Goal: Information Seeking & Learning: Learn about a topic

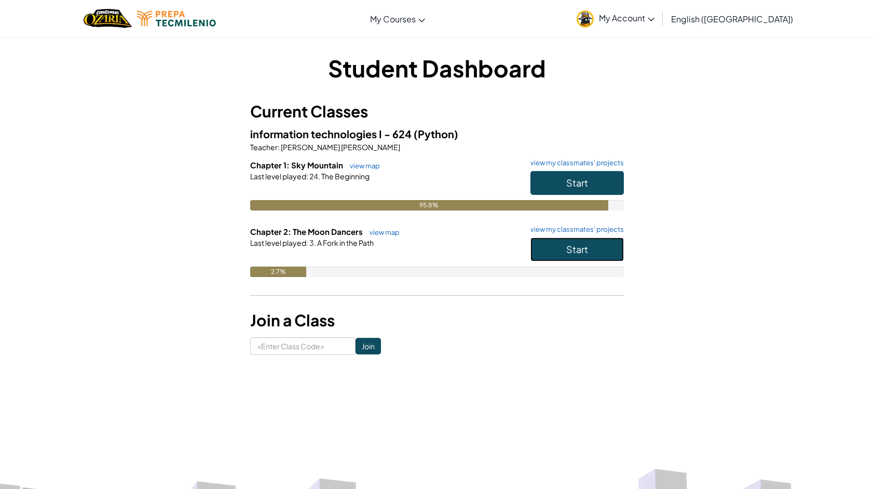
click at [544, 242] on button "Start" at bounding box center [577, 249] width 93 height 24
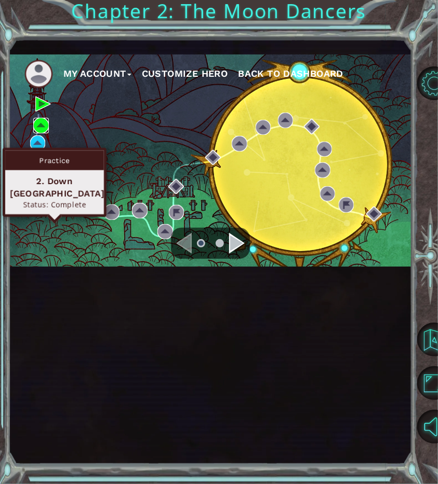
click at [39, 133] on img at bounding box center [41, 126] width 16 height 16
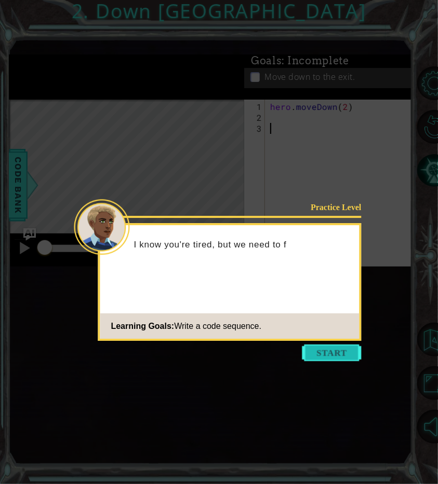
click at [324, 355] on button "Start" at bounding box center [331, 353] width 59 height 17
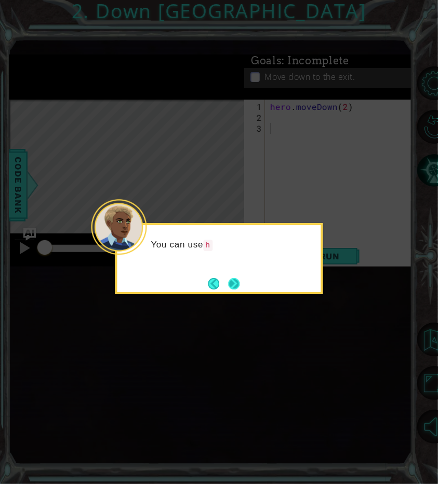
click at [230, 284] on button "Next" at bounding box center [233, 283] width 13 height 13
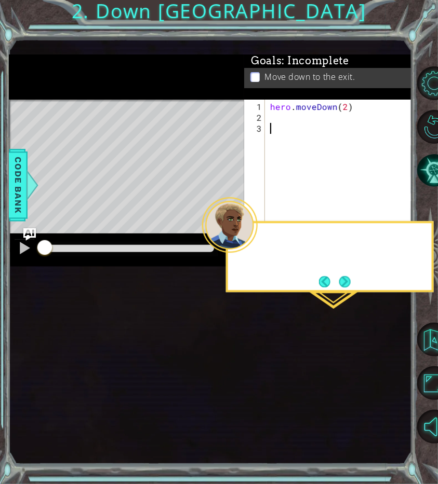
click at [317, 265] on button "Run" at bounding box center [330, 256] width 62 height 17
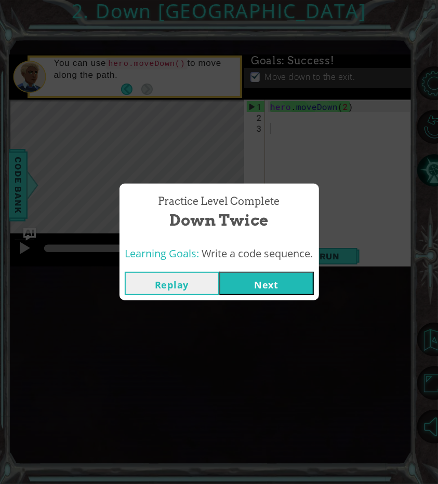
click at [257, 282] on button "Next" at bounding box center [266, 283] width 95 height 23
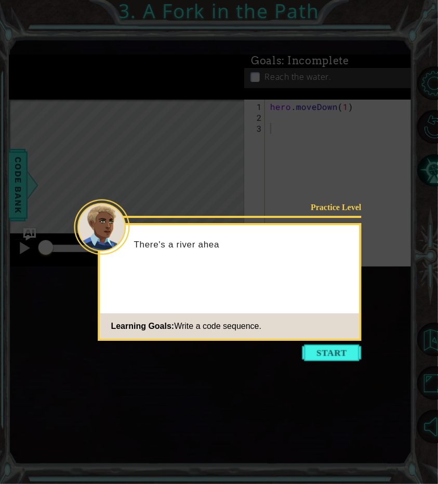
drag, startPoint x: 343, startPoint y: 351, endPoint x: 434, endPoint y: 216, distance: 163.2
click at [343, 351] on button "Start" at bounding box center [331, 353] width 59 height 17
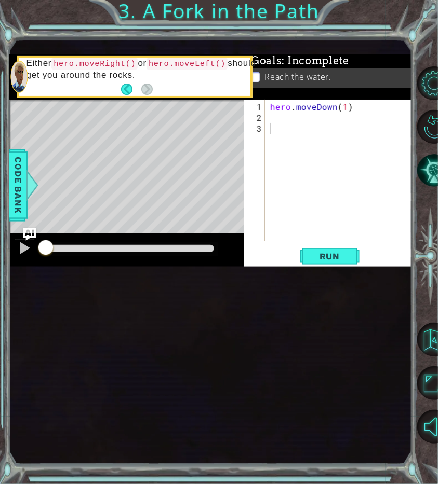
click at [276, 211] on div "hero . moveDown ( 1 )" at bounding box center [341, 183] width 147 height 164
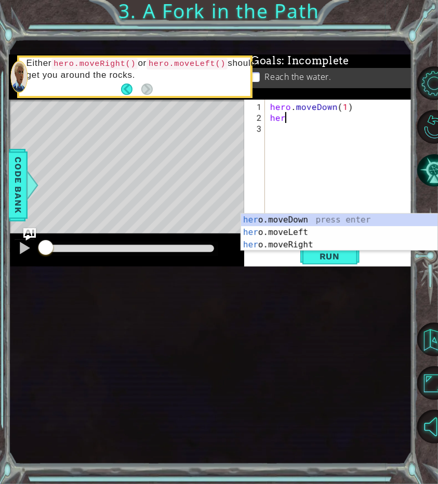
scroll to position [0, 1]
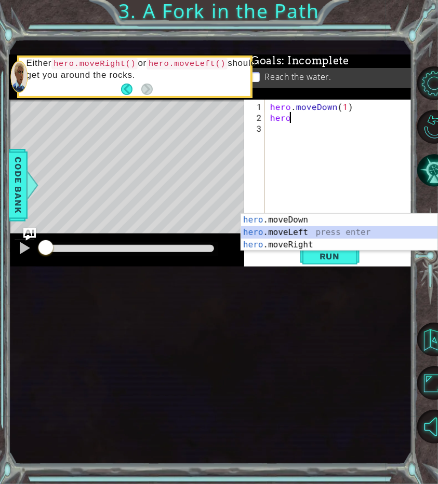
click at [270, 230] on div "hero .moveDown press enter hero .moveLeft press enter hero .moveRight press ent…" at bounding box center [339, 245] width 197 height 62
type textarea "hero.moveLeft(1)"
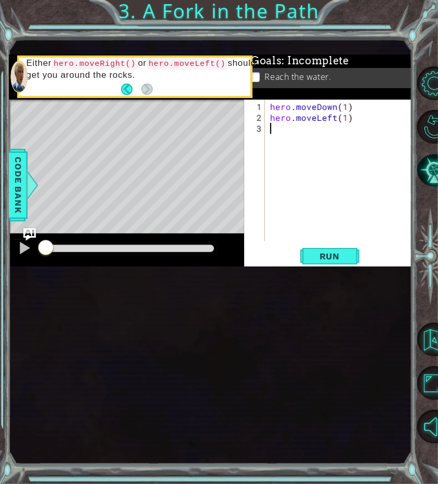
click at [332, 221] on div "hero . moveDown ( 1 ) hero . moveLeft ( 1 )" at bounding box center [341, 183] width 147 height 164
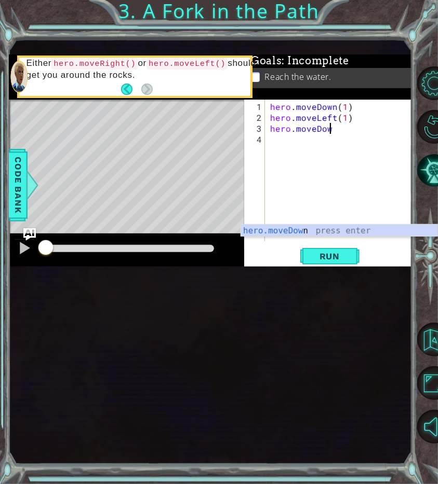
scroll to position [0, 3]
click at [285, 230] on div "hero.moveDown press enter" at bounding box center [339, 243] width 197 height 37
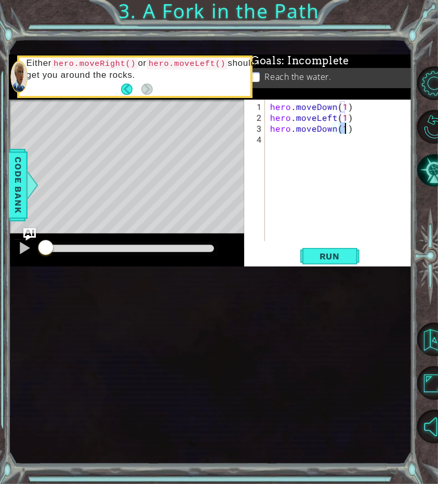
click at [379, 223] on div "hero . moveDown ( 1 ) hero . moveLeft ( 1 ) hero . moveDown ( 1 )" at bounding box center [341, 183] width 147 height 164
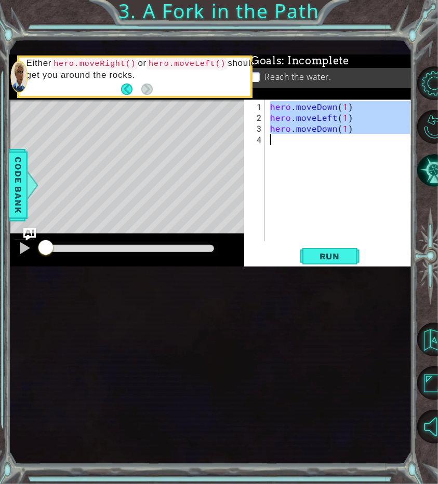
drag, startPoint x: 268, startPoint y: 196, endPoint x: 372, endPoint y: 233, distance: 109.5
click at [372, 233] on div "hero . moveDown ( 1 ) hero . moveLeft ( 1 ) hero . moveDown ( 1 )" at bounding box center [341, 183] width 147 height 164
type textarea "hero.moveDown(1)"
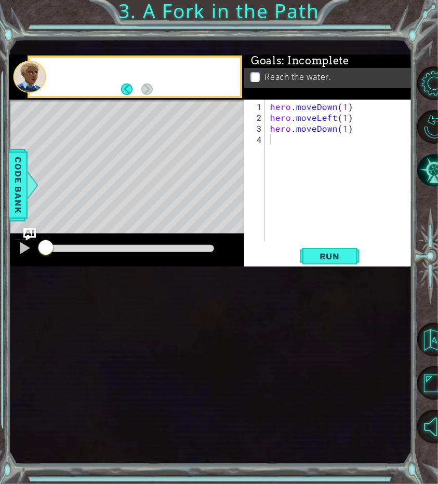
scroll to position [0, 0]
click at [353, 265] on button "Run" at bounding box center [330, 256] width 62 height 17
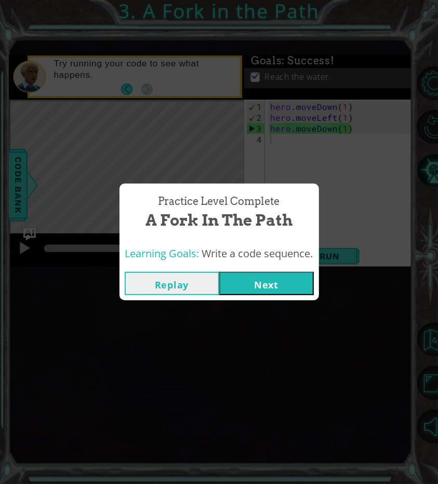
click at [195, 286] on button "Replay" at bounding box center [172, 283] width 95 height 23
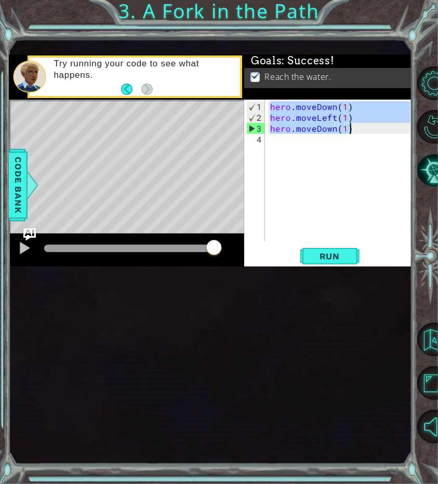
drag, startPoint x: 270, startPoint y: 194, endPoint x: 372, endPoint y: 220, distance: 104.9
click at [372, 220] on div "hero . moveDown ( 1 ) hero . moveLeft ( 1 ) hero . moveDown ( 1 )" at bounding box center [341, 183] width 147 height 164
click at [318, 262] on span "Run" at bounding box center [329, 256] width 41 height 10
type textarea "hero.moveDown(1)"
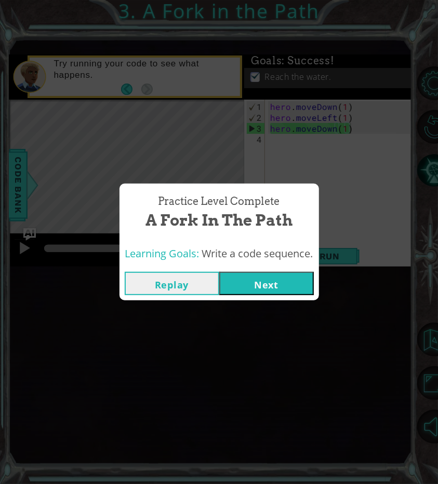
click at [243, 293] on button "Next" at bounding box center [266, 283] width 95 height 23
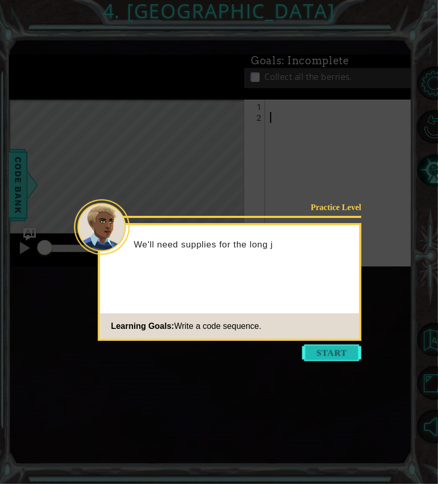
click at [338, 347] on button "Start" at bounding box center [331, 353] width 59 height 17
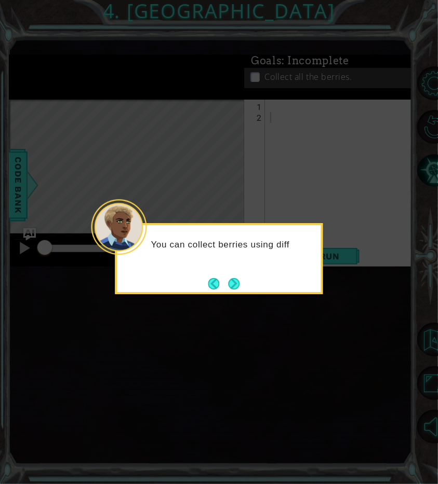
click at [246, 282] on div "You can collect berries using diff" at bounding box center [219, 258] width 208 height 71
click at [232, 284] on button "Next" at bounding box center [234, 284] width 17 height 17
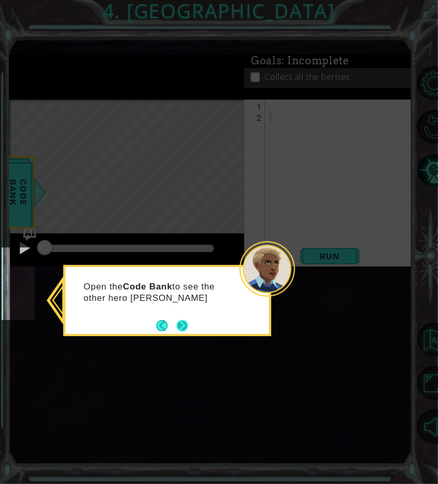
click at [184, 328] on button "Next" at bounding box center [182, 326] width 19 height 19
click at [184, 326] on button "Next" at bounding box center [182, 326] width 15 height 15
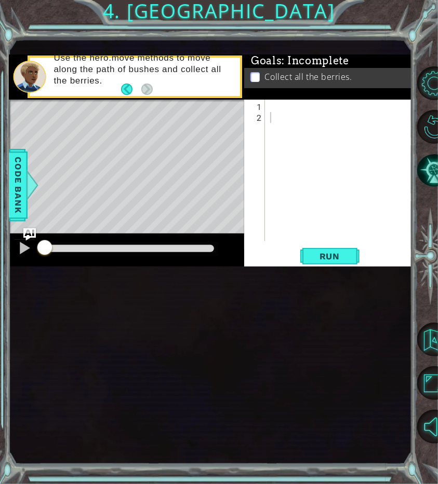
click at [31, 247] on div "Level Map" at bounding box center [249, 253] width 480 height 306
click at [26, 222] on div "Code Bank" at bounding box center [18, 185] width 19 height 73
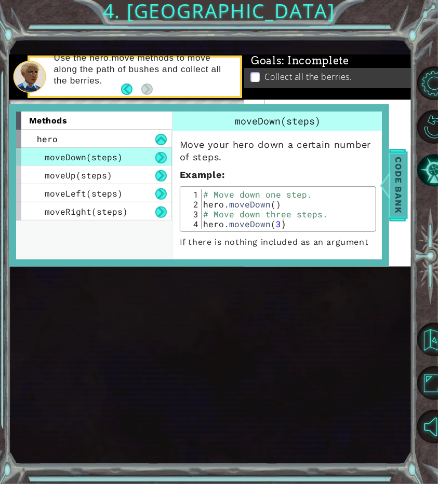
click at [397, 217] on span "Code Bank" at bounding box center [398, 185] width 17 height 63
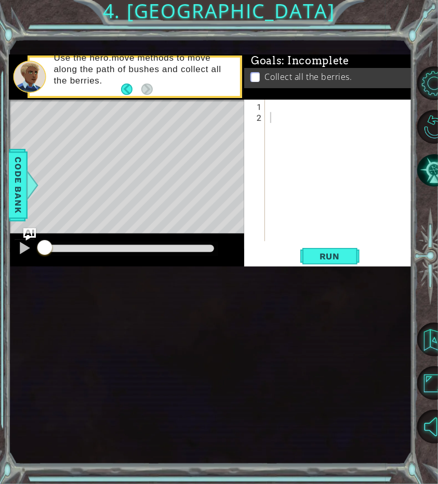
click at [275, 199] on div at bounding box center [341, 183] width 147 height 164
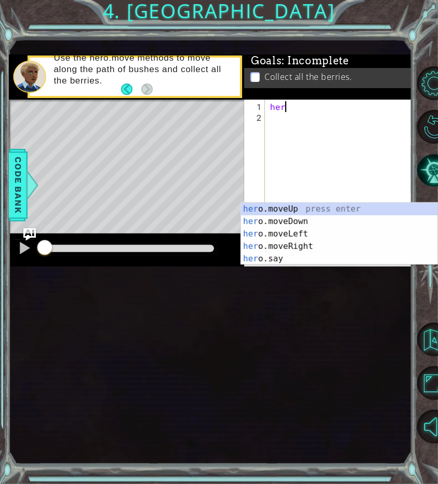
scroll to position [0, 1]
type textarea "h"
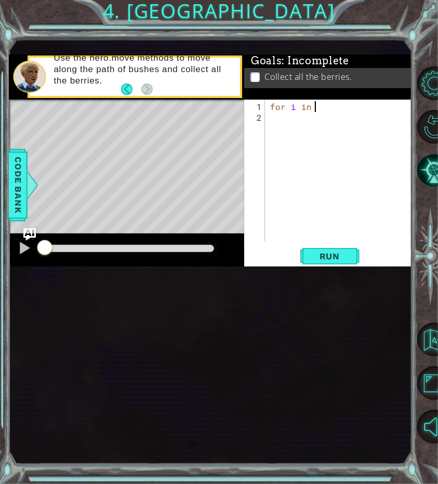
scroll to position [0, 3]
type textarea "for i in (4)"
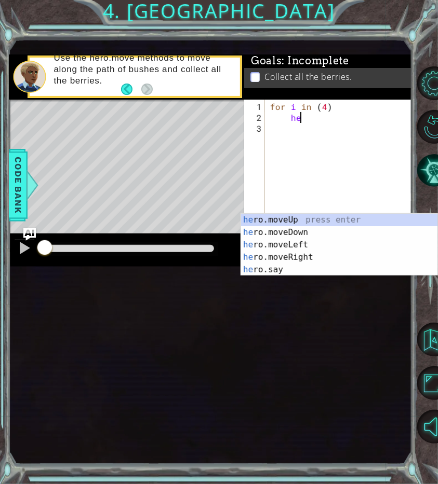
scroll to position [0, 2]
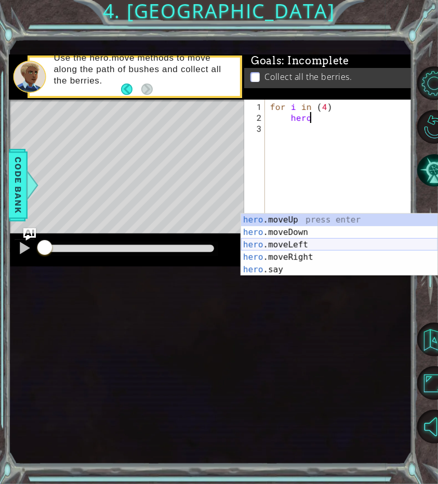
click at [280, 243] on div "hero .moveUp press enter hero .moveDown press enter hero .moveLeft press enter …" at bounding box center [339, 257] width 197 height 87
type textarea "hero.moveLeft(1)"
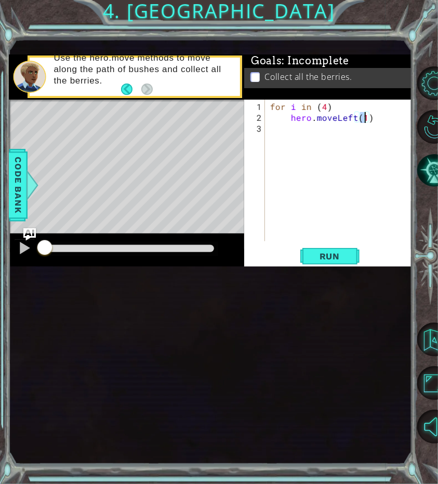
click at [376, 214] on div "for i in ( 4 ) hero . moveLeft ( 1 )" at bounding box center [341, 183] width 147 height 164
click at [293, 222] on div "for i in ( 4 ) hero . moveLeft ( 1 )" at bounding box center [341, 183] width 147 height 164
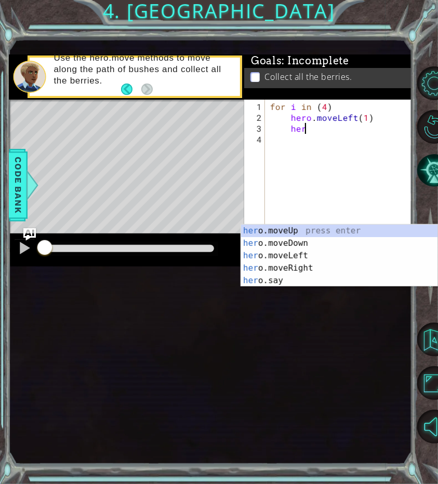
scroll to position [0, 2]
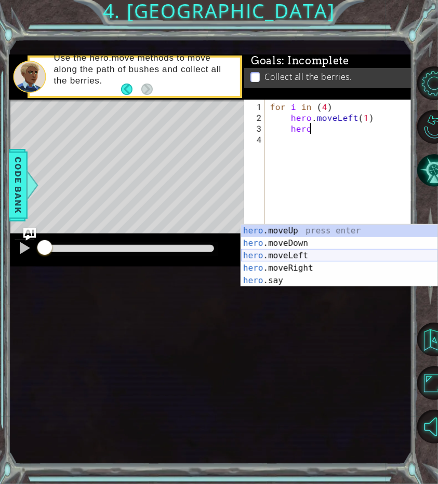
click at [293, 254] on div "hero .moveUp press enter hero .moveDown press enter hero .moveLeft press enter …" at bounding box center [339, 268] width 197 height 87
type textarea "hero.moveLeft(1)"
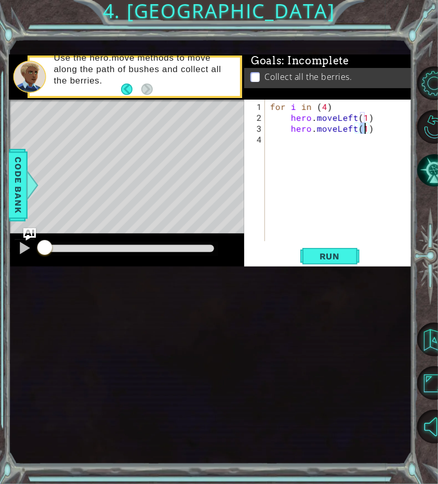
click at [386, 226] on div "for i in ( 4 ) hero . moveLeft ( 1 ) hero . moveLeft ( 1 )" at bounding box center [341, 183] width 147 height 164
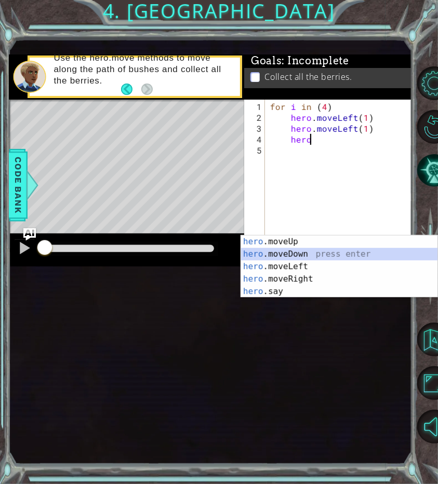
click at [286, 254] on div "hero .moveUp press enter hero .moveDown press enter hero .moveLeft press enter …" at bounding box center [339, 279] width 197 height 87
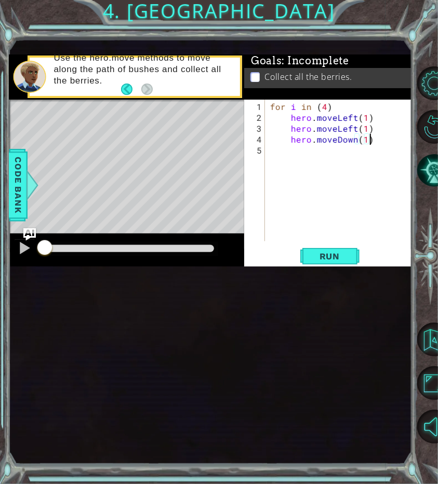
click at [376, 232] on div "for i in ( 4 ) hero . moveLeft ( 1 ) hero . moveLeft ( 1 ) hero . moveDown ( 1 )" at bounding box center [341, 183] width 147 height 164
click at [315, 262] on span "Run" at bounding box center [329, 256] width 41 height 10
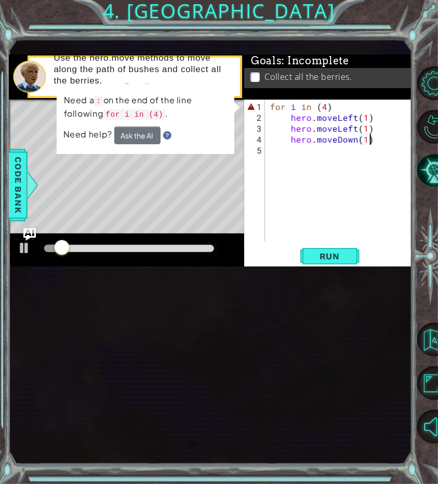
click at [334, 201] on div "for i in ( 4 ) hero . moveLeft ( 1 ) hero . moveLeft ( 1 ) hero . moveDown ( 1 )" at bounding box center [341, 183] width 147 height 164
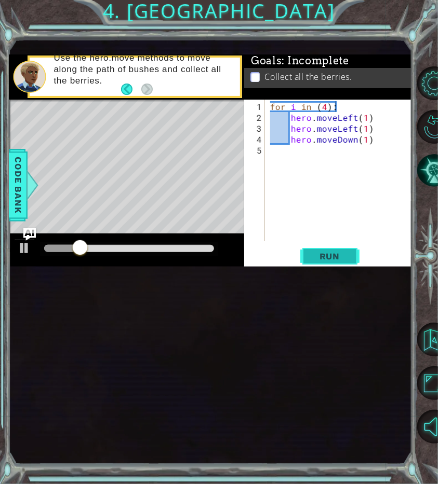
click at [321, 262] on span "Run" at bounding box center [329, 256] width 41 height 10
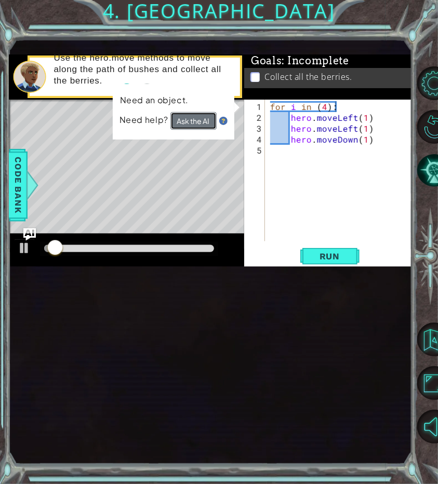
click at [191, 130] on button "Ask the AI" at bounding box center [193, 121] width 46 height 18
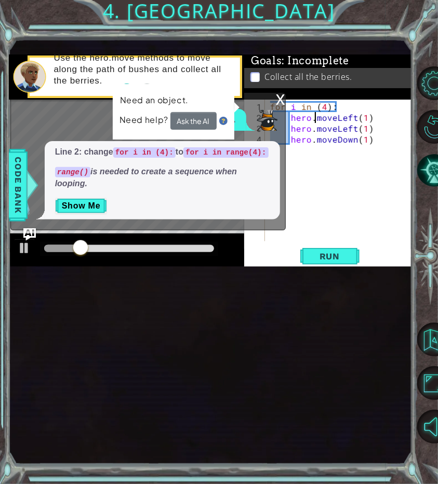
click at [314, 204] on div "for i in ( 4 ) : hero . moveLeft ( 1 ) hero . moveLeft ( 1 ) hero . moveDown ( …" at bounding box center [341, 183] width 147 height 164
click at [311, 196] on div "for i in ( 4 ) : hero . moveLeft ( 1 ) hero . moveLeft ( 1 ) hero . moveDown ( …" at bounding box center [341, 183] width 147 height 164
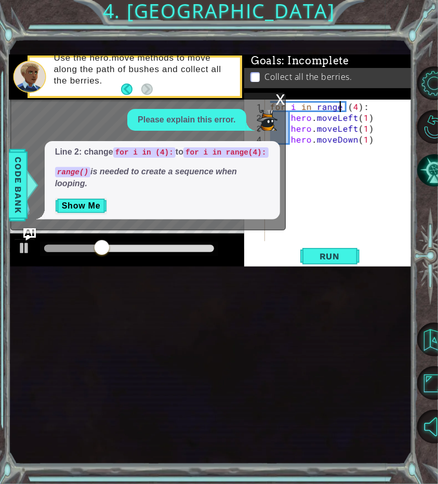
scroll to position [0, 4]
click at [278, 104] on div "x" at bounding box center [280, 98] width 9 height 10
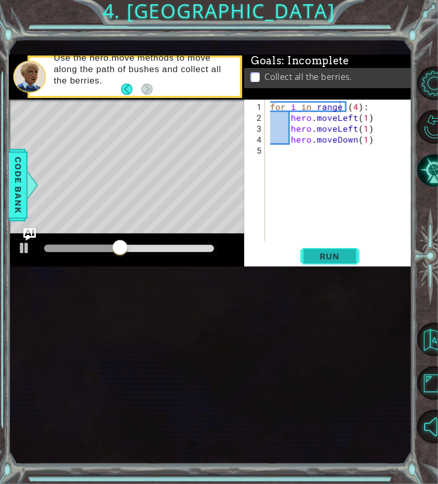
click at [322, 262] on span "Run" at bounding box center [329, 256] width 41 height 10
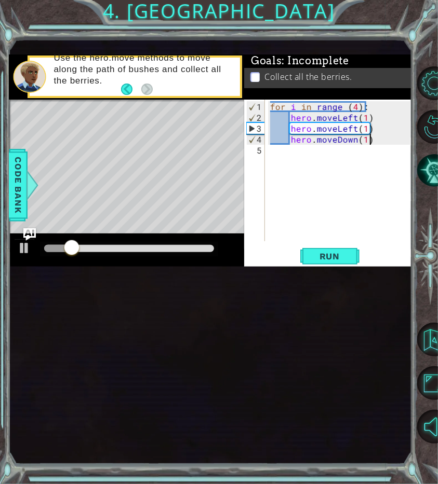
click at [376, 229] on div "for i in range ( 4 ) : hero . moveLeft ( 1 ) hero . moveLeft ( 1 ) hero . moveD…" at bounding box center [341, 183] width 147 height 164
click at [28, 255] on div at bounding box center [25, 248] width 14 height 14
drag, startPoint x: 114, startPoint y: 342, endPoint x: 39, endPoint y: 335, distance: 75.1
click at [41, 258] on div at bounding box center [50, 248] width 19 height 19
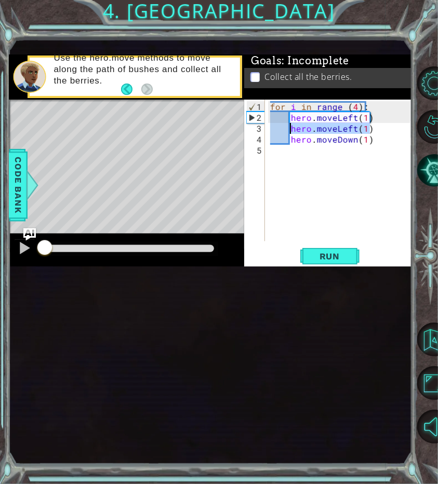
drag, startPoint x: 371, startPoint y: 219, endPoint x: 290, endPoint y: 218, distance: 81.0
click at [290, 218] on div "for i in range ( 4 ) : hero . moveLeft ( 1 ) hero . moveLeft ( 1 ) hero . moveD…" at bounding box center [341, 183] width 147 height 164
type textarea "hero.moveLeft(1)"
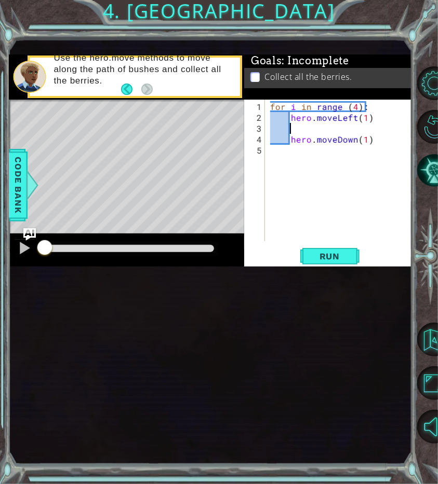
scroll to position [0, 0]
click at [351, 217] on div "for i in range ( 4 ) : hero . moveLeft ( 1 ) hero . moveDown ( 1 )" at bounding box center [341, 183] width 147 height 164
click at [366, 212] on div "for i in range ( 4 ) : hero . moveLeft ( 1 ) hero . moveDown ( 1 )" at bounding box center [341, 183] width 147 height 164
click at [364, 222] on div "for i in range ( 4 ) : hero . moveLeft ( 2 ) hero . moveDown ( 1 )" at bounding box center [341, 183] width 147 height 164
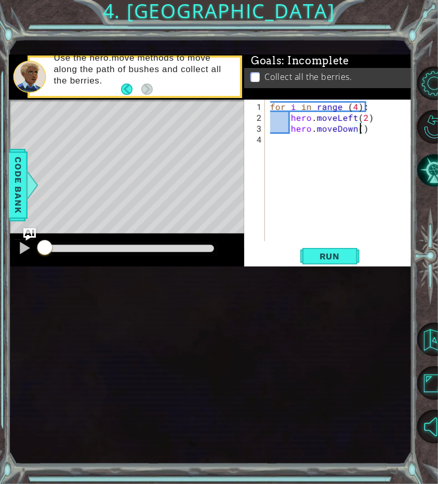
type textarea "hero.moveDown(2)"
click at [388, 218] on div "for i in range ( 4 ) : hero . moveLeft ( 2 ) hero . moveDown ( 2 )" at bounding box center [341, 183] width 147 height 164
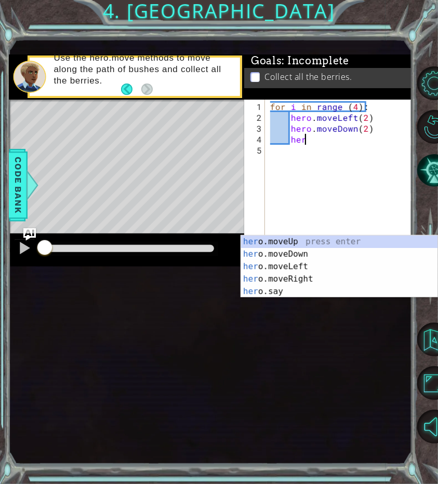
scroll to position [0, 2]
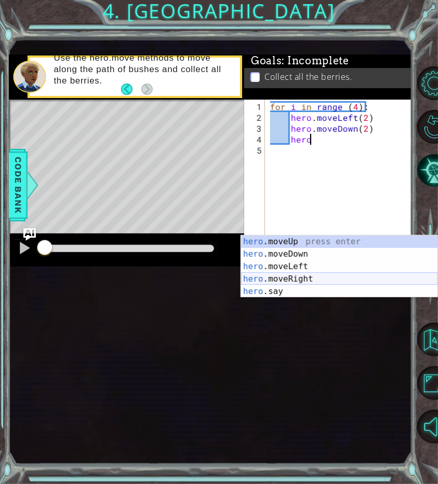
click at [312, 279] on div "hero .moveUp press enter hero .moveDown press enter hero .moveLeft press enter …" at bounding box center [339, 279] width 197 height 87
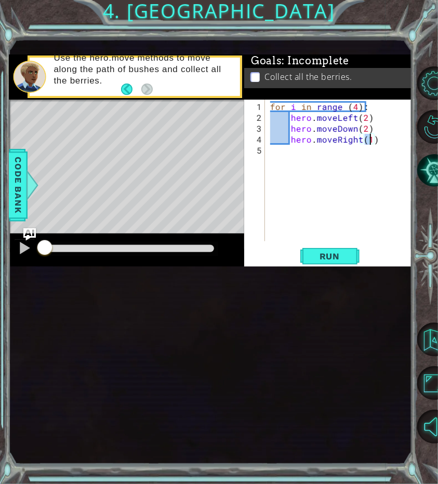
type textarea "hero.moveRight(2)"
click at [387, 233] on div "for i in range ( 4 ) : hero . moveLeft ( 2 ) hero . moveDown ( 2 ) hero . moveR…" at bounding box center [341, 183] width 147 height 164
click at [319, 262] on span "Run" at bounding box center [329, 256] width 41 height 10
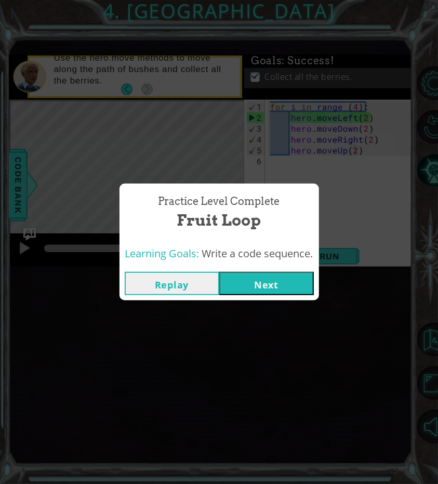
click at [194, 282] on button "Replay" at bounding box center [172, 283] width 95 height 23
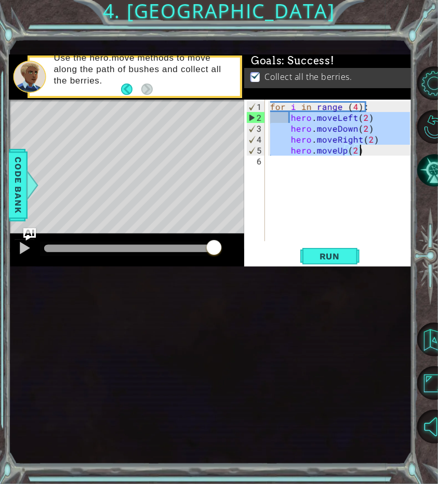
drag, startPoint x: 290, startPoint y: 206, endPoint x: 379, endPoint y: 244, distance: 97.0
click at [379, 244] on div "for i in range ( 4 ) : hero . moveLeft ( 2 ) hero . moveDown ( 2 ) hero . moveR…" at bounding box center [341, 183] width 147 height 164
type textarea "hero.moveRight(2) hero.moveUp(2)"
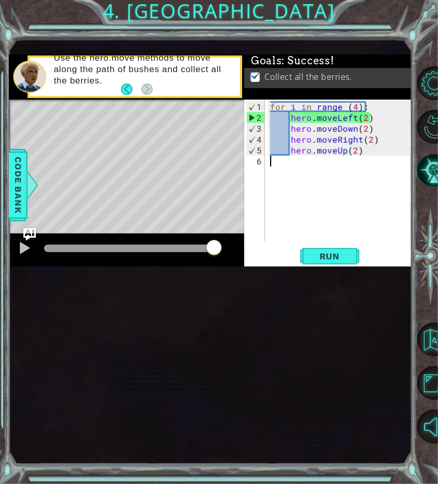
click at [365, 247] on div "for i in range ( 4 ) : hero . moveLeft ( 2 ) hero . moveDown ( 2 ) hero . moveR…" at bounding box center [341, 183] width 147 height 164
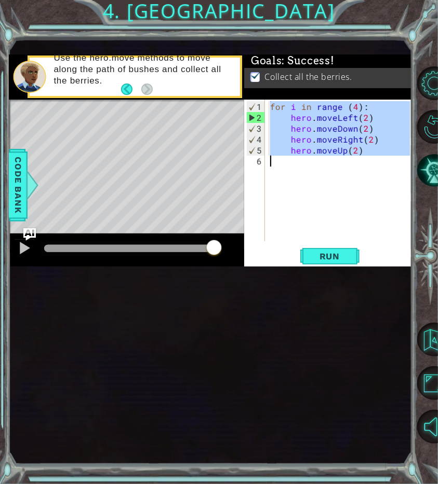
drag, startPoint x: 272, startPoint y: 198, endPoint x: 365, endPoint y: 252, distance: 106.8
click at [365, 252] on div "for i in range ( 4 ) : hero . moveLeft ( 2 ) hero . moveDown ( 2 ) hero . moveR…" at bounding box center [341, 183] width 147 height 164
type textarea "hero.moveUp(2)"
drag, startPoint x: 355, startPoint y: 241, endPoint x: 318, endPoint y: 266, distance: 44.5
click at [318, 241] on div "for i in range ( 4 ) : hero . moveLeft ( 2 ) hero . moveDown ( 2 ) hero . moveR…" at bounding box center [339, 171] width 142 height 142
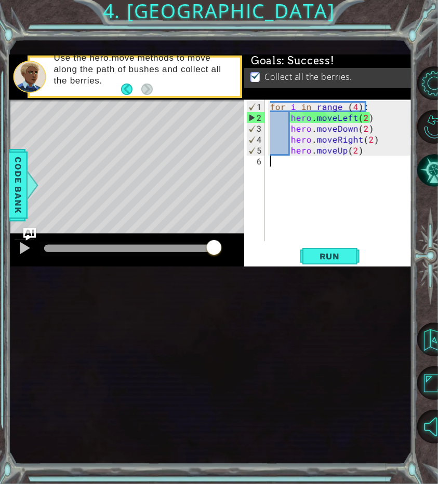
click at [354, 198] on div "for i in range ( 4 ) : hero . moveLeft ( 2 ) hero . moveDown ( 2 ) hero . moveR…" at bounding box center [341, 183] width 147 height 164
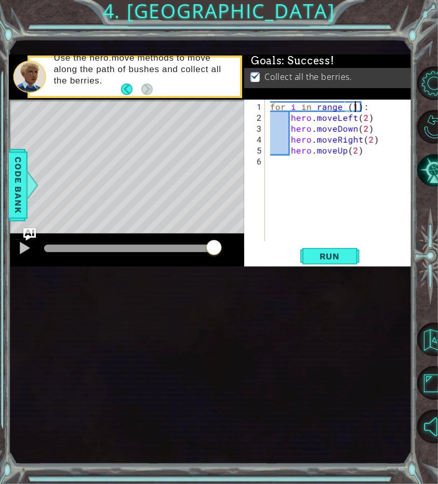
scroll to position [0, 5]
click at [332, 262] on span "Run" at bounding box center [329, 256] width 41 height 10
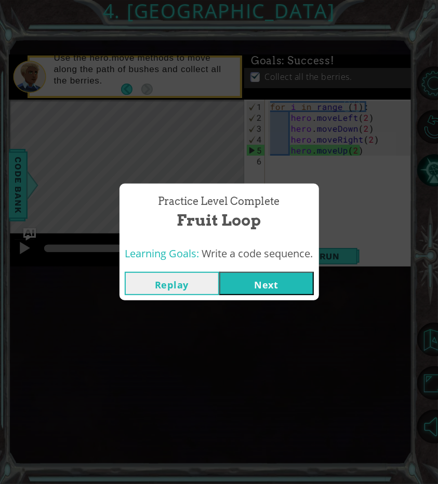
click at [184, 286] on button "Replay" at bounding box center [172, 283] width 95 height 23
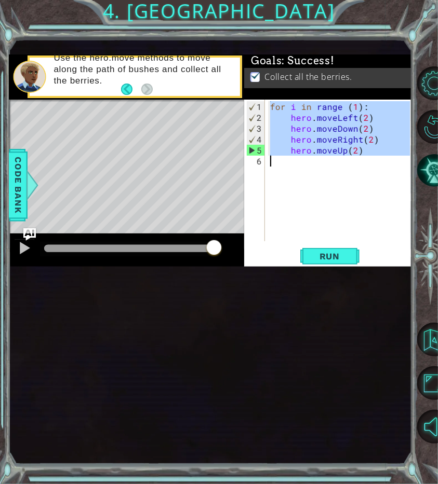
drag, startPoint x: 271, startPoint y: 198, endPoint x: 382, endPoint y: 251, distance: 122.9
click at [382, 251] on div "for i in range ( 1 ) : hero . moveLeft ( 2 ) hero . moveDown ( 2 ) hero . moveR…" at bounding box center [341, 183] width 147 height 164
type textarea "hero.moveUp(2)"
click at [326, 262] on span "Run" at bounding box center [329, 256] width 41 height 10
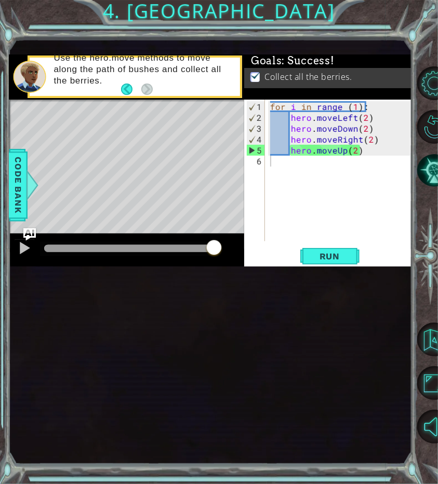
drag, startPoint x: 63, startPoint y: 335, endPoint x: 237, endPoint y: 357, distance: 175.3
click at [237, 267] on div at bounding box center [126, 250] width 235 height 33
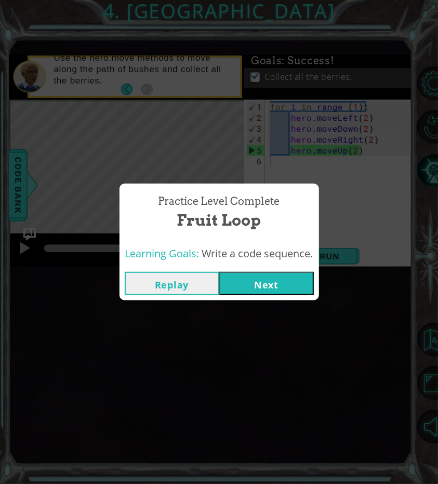
click at [267, 276] on button "Next" at bounding box center [266, 283] width 95 height 23
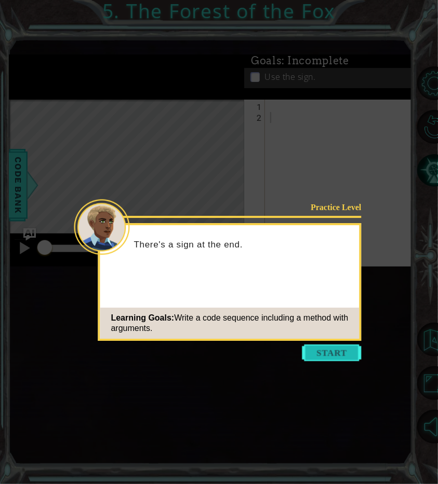
click at [322, 354] on button "Start" at bounding box center [331, 353] width 59 height 17
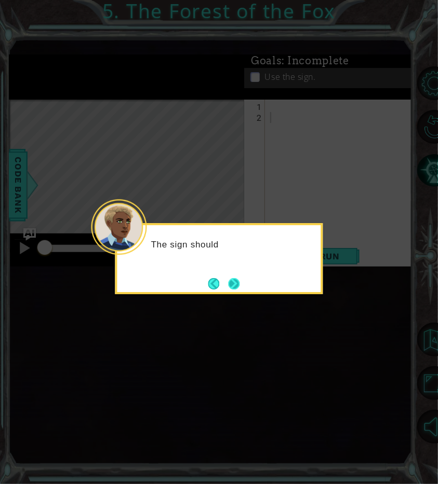
click at [235, 288] on button "Next" at bounding box center [234, 284] width 18 height 18
click at [238, 282] on button "Next" at bounding box center [233, 284] width 13 height 13
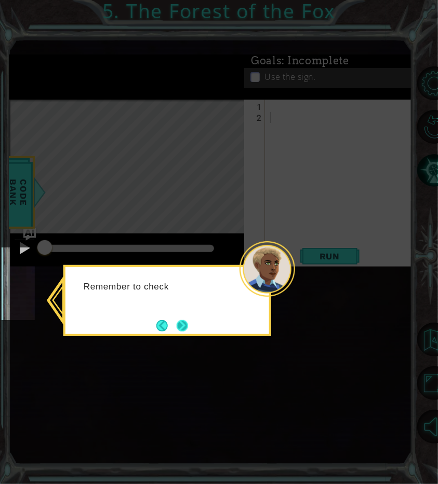
click at [188, 323] on button "Next" at bounding box center [182, 326] width 16 height 16
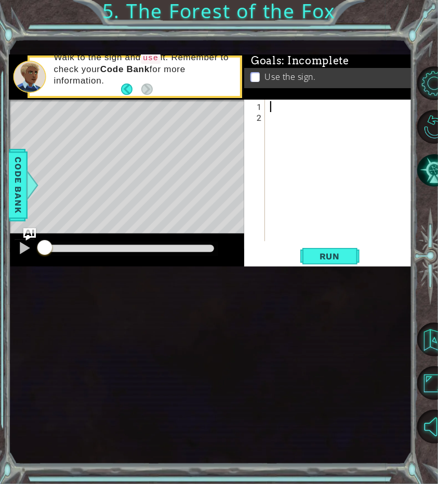
click at [285, 197] on div at bounding box center [341, 183] width 147 height 164
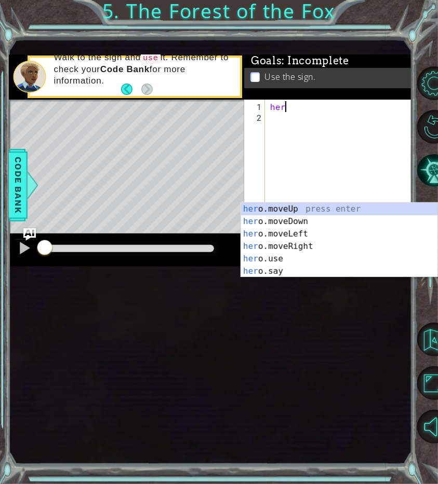
type textarea "hero"
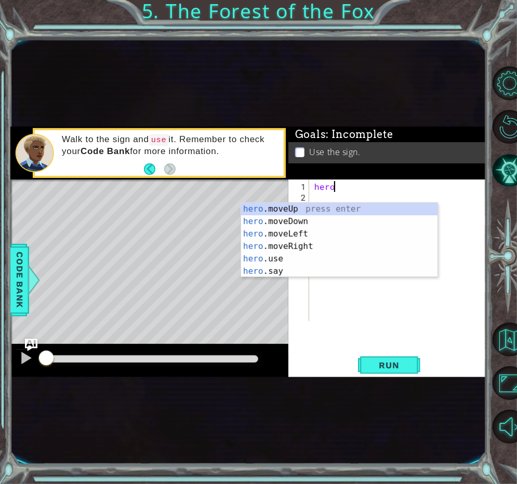
click at [442, 195] on div "hero" at bounding box center [400, 263] width 177 height 164
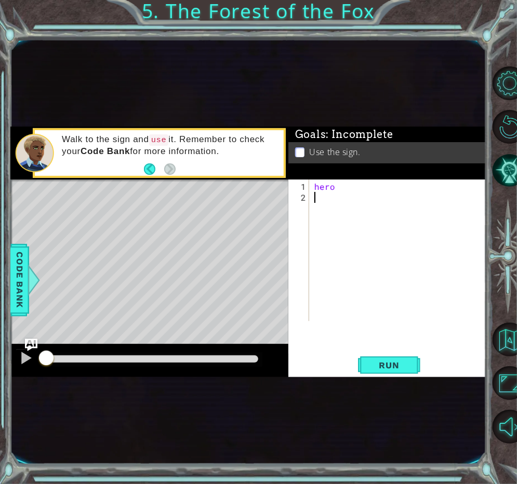
click at [375, 193] on div "hero" at bounding box center [400, 263] width 177 height 164
click at [363, 185] on div "hero" at bounding box center [400, 263] width 177 height 164
type textarea "hero.jump (1)"
click at [368, 358] on button "Run" at bounding box center [389, 366] width 62 height 20
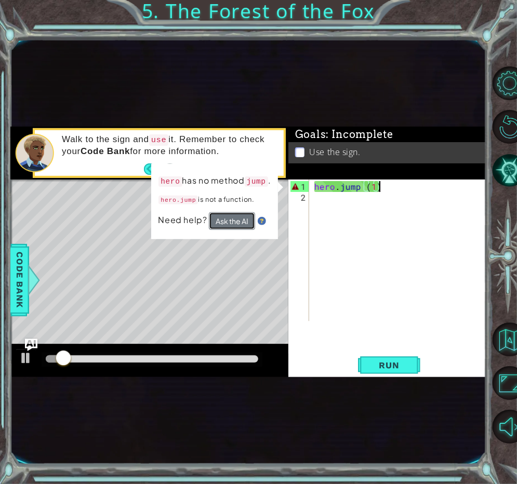
click at [235, 221] on button "Ask the AI" at bounding box center [232, 221] width 46 height 18
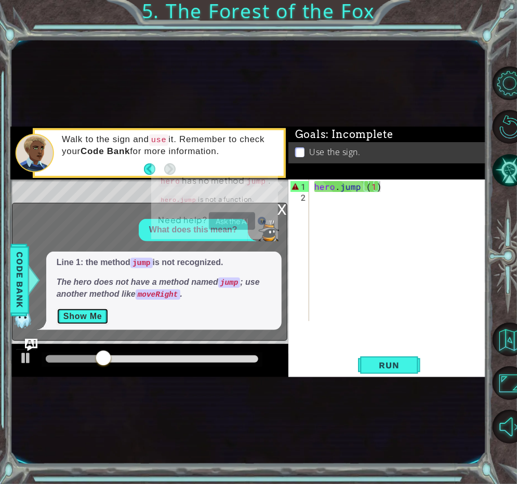
click at [91, 318] on button "Show Me" at bounding box center [83, 316] width 52 height 17
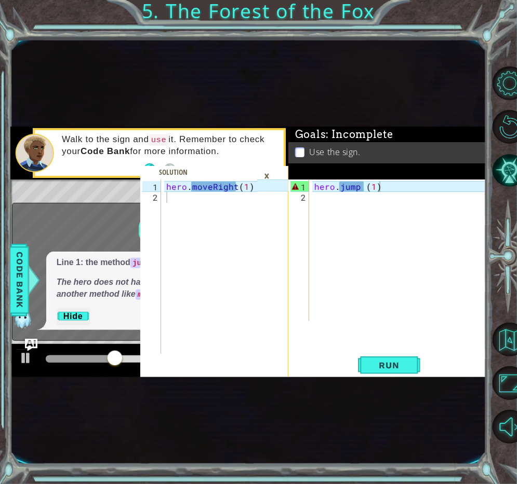
click at [267, 177] on div "×" at bounding box center [267, 176] width 16 height 18
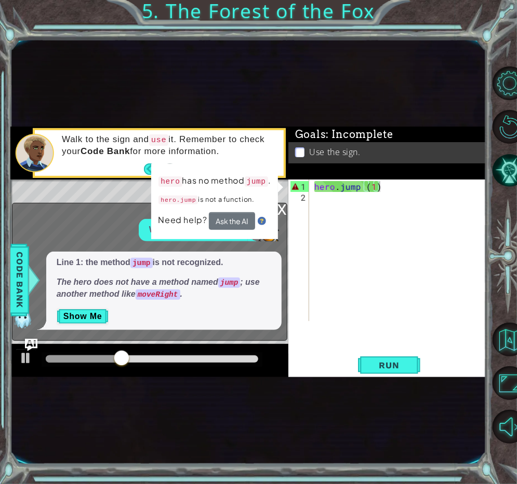
scroll to position [0, 0]
drag, startPoint x: 369, startPoint y: 191, endPoint x: 307, endPoint y: 191, distance: 61.8
click at [307, 191] on div "1 2 hero . jump ( 1 ) ההההההההההההההההההההההההההההההההההההההההההההההההההההההההה…" at bounding box center [386, 251] width 196 height 142
click at [417, 186] on div "hero . jump ( 1 )" at bounding box center [400, 263] width 177 height 164
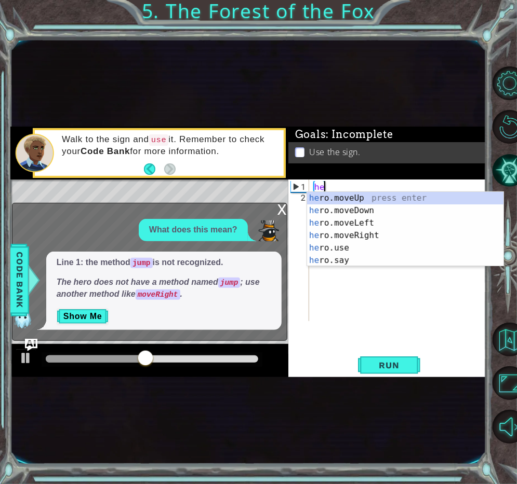
type textarea "h"
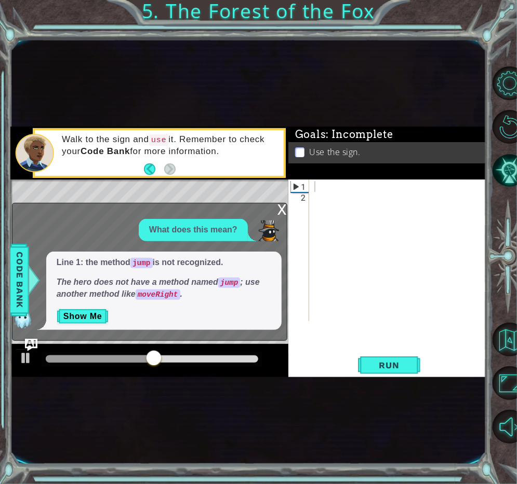
click at [281, 212] on div "x" at bounding box center [281, 209] width 9 height 10
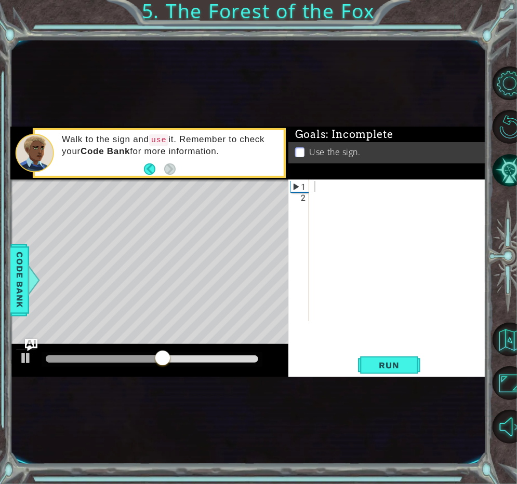
click at [331, 184] on div at bounding box center [400, 263] width 177 height 164
click at [16, 305] on span "Code Bank" at bounding box center [19, 280] width 17 height 63
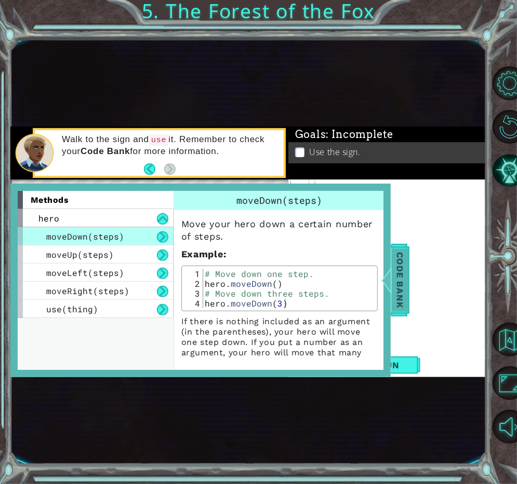
click at [402, 273] on span "Code Bank" at bounding box center [400, 280] width 17 height 63
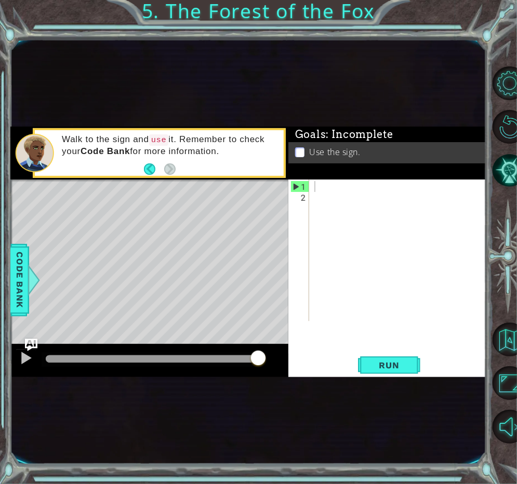
click at [319, 189] on div at bounding box center [400, 263] width 177 height 164
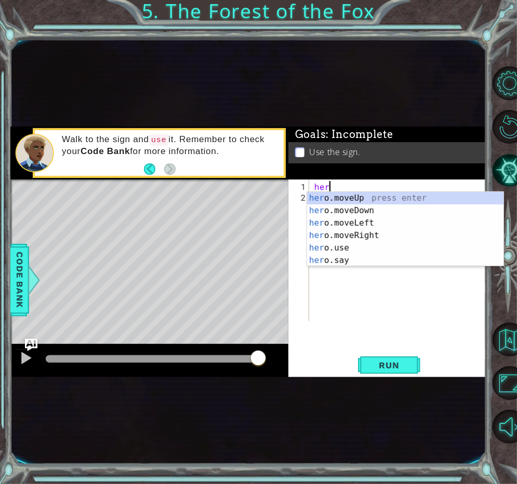
scroll to position [0, 1]
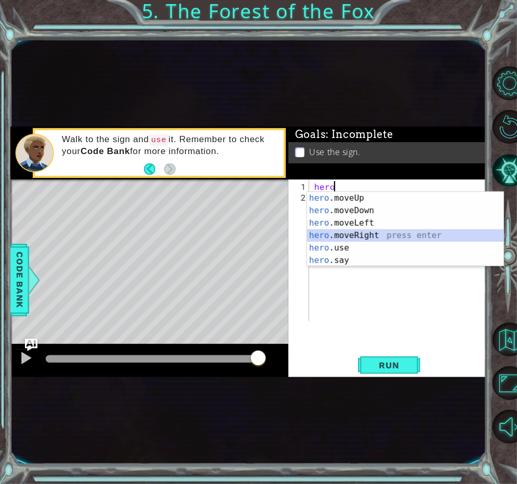
click at [329, 232] on div "hero .moveUp press enter hero .moveDown press enter hero .moveLeft press enter …" at bounding box center [405, 242] width 197 height 100
type textarea "hero.moveRight(1)"
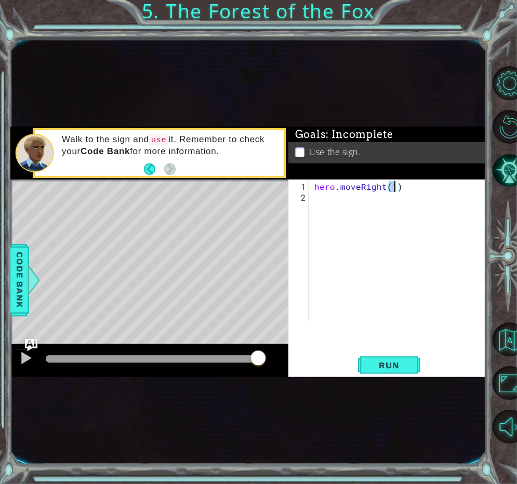
click at [436, 187] on div "hero . moveRight ( 1 )" at bounding box center [400, 263] width 177 height 164
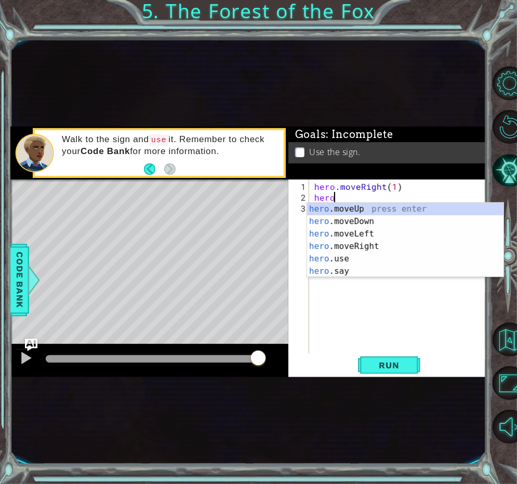
type textarea "hero.moveUp(1)"
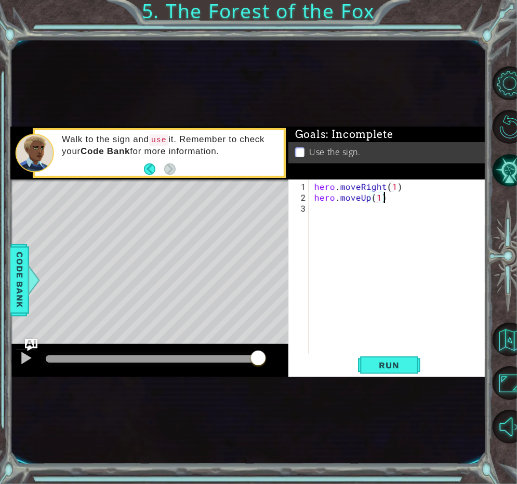
click at [387, 201] on div "hero . moveRight ( 1 ) hero . moveUp ( 1 )" at bounding box center [400, 279] width 177 height 196
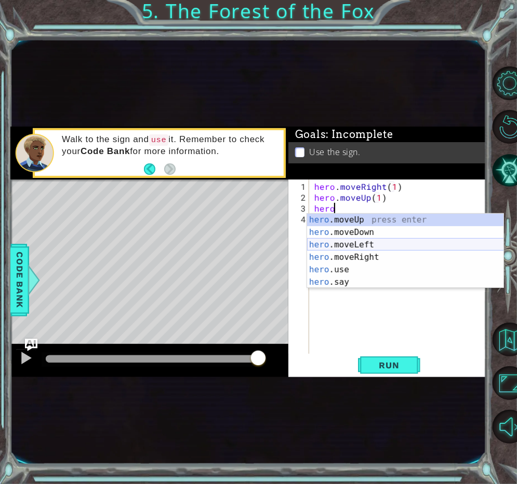
click at [356, 245] on div "hero .moveUp press enter hero .moveDown press enter hero .moveLeft press enter …" at bounding box center [405, 264] width 197 height 100
type textarea "hero.moveLeft(1)"
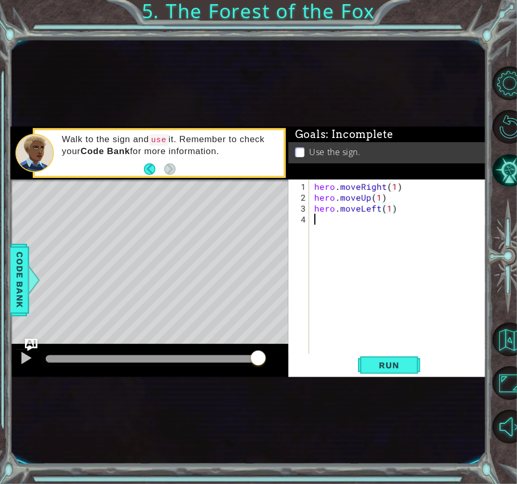
click at [405, 219] on div "hero . moveRight ( 1 ) hero . moveUp ( 1 ) hero . moveLeft ( 1 )" at bounding box center [400, 279] width 177 height 196
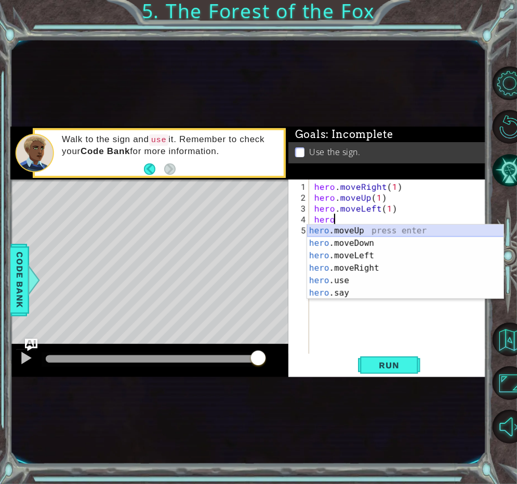
type textarea "hero.moveUp(1)"
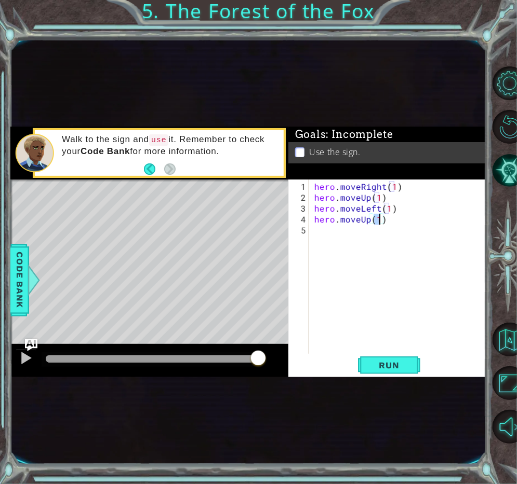
click at [388, 224] on div "hero . moveRight ( 1 ) hero . moveUp ( 1 ) hero . moveLeft ( 1 ) hero . moveUp …" at bounding box center [400, 279] width 177 height 196
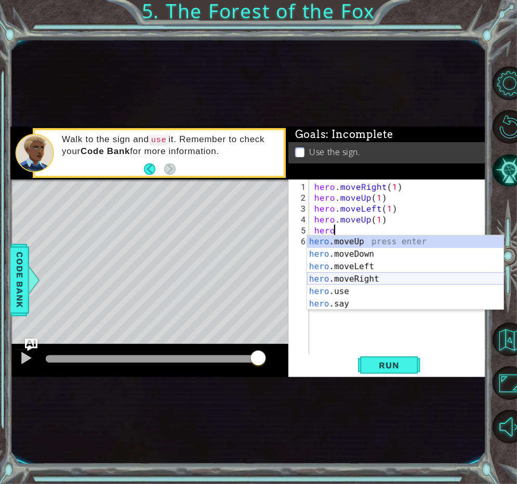
click at [355, 282] on div "hero .moveUp press enter hero .moveDown press enter hero .moveLeft press enter …" at bounding box center [405, 286] width 197 height 100
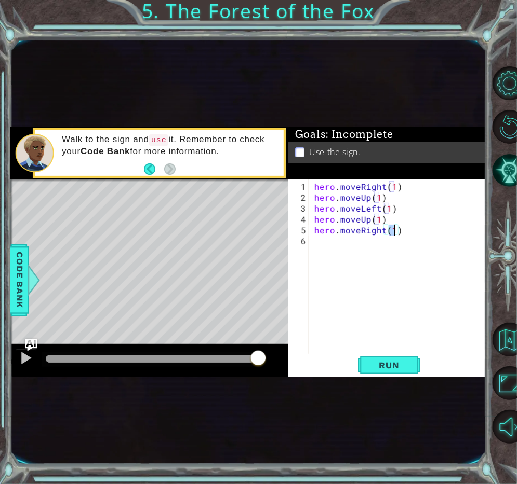
scroll to position [0, 5]
click at [387, 362] on span "Run" at bounding box center [388, 365] width 41 height 10
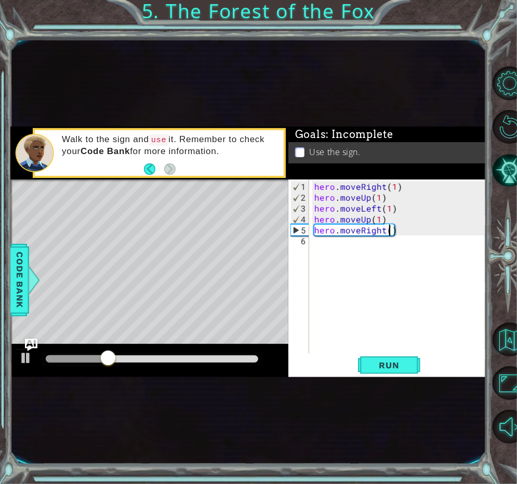
type textarea "hero.moveRight(2)"
click at [408, 231] on div "hero . moveRight ( 1 ) hero . moveUp ( 1 ) hero . moveLeft ( 1 ) hero . moveUp …" at bounding box center [400, 279] width 177 height 196
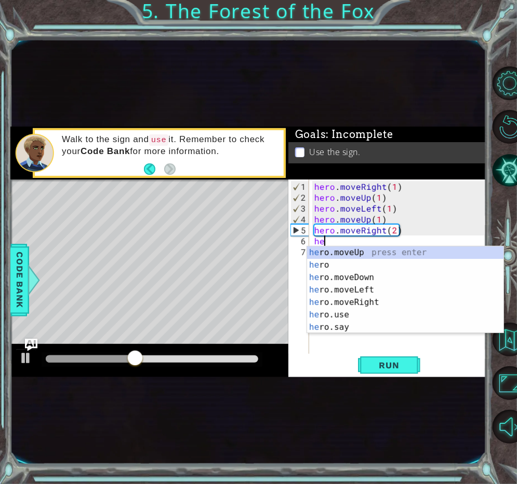
scroll to position [0, 0]
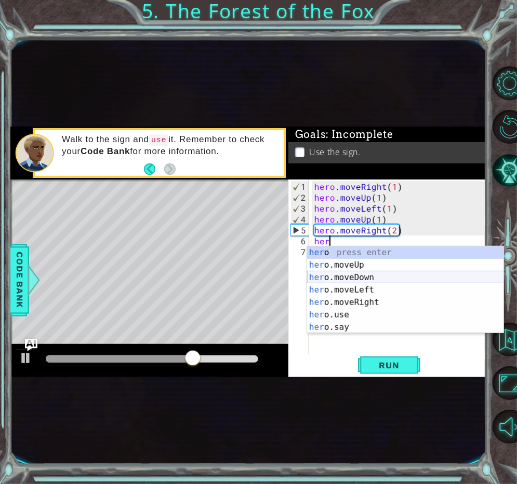
click at [370, 276] on div "her o press enter her o.moveUp press enter her o.moveDown press enter her o.mov…" at bounding box center [405, 303] width 197 height 112
type textarea "hero.moveDown(1)"
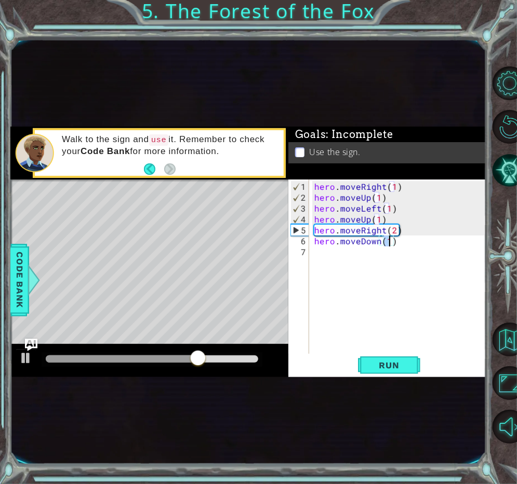
click at [408, 251] on div "hero . moveRight ( 1 ) hero . moveUp ( 1 ) hero . moveLeft ( 1 ) hero . moveUp …" at bounding box center [400, 279] width 177 height 196
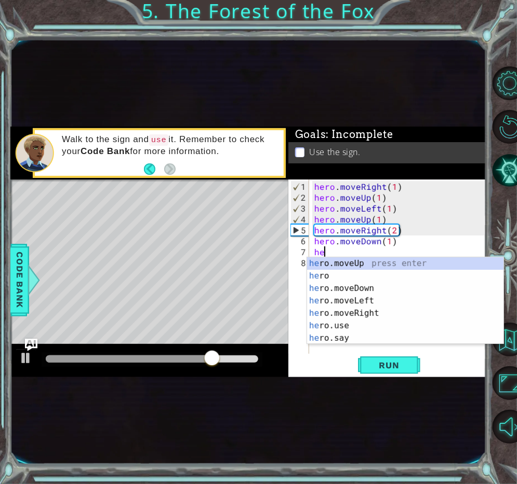
scroll to position [0, 1]
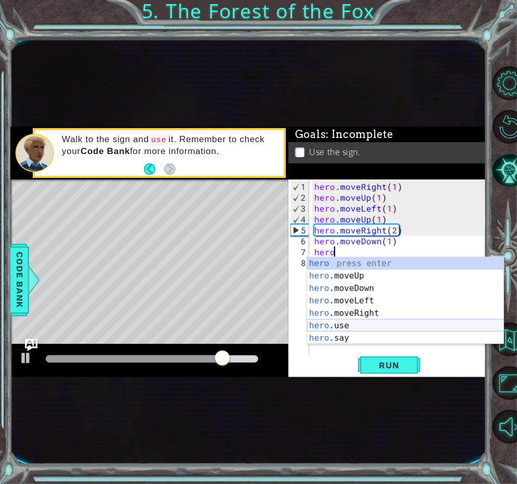
click at [321, 328] on div "hero press enter hero .moveUp press enter hero .moveDown press enter hero .move…" at bounding box center [405, 314] width 197 height 112
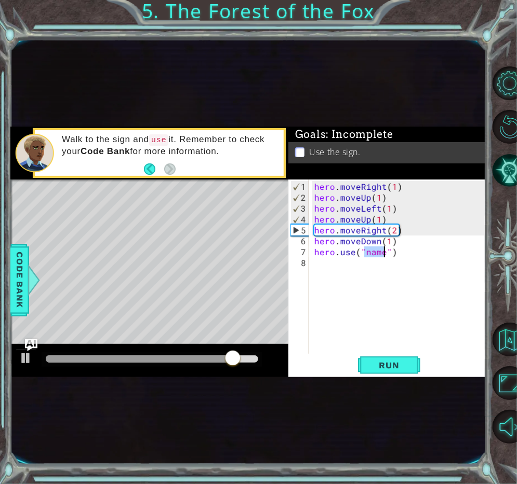
scroll to position [0, 4]
type textarea "hero.use("sign")"
click at [329, 270] on div "hero . moveRight ( 1 ) hero . moveUp ( 1 ) hero . moveLeft ( 1 ) hero . moveUp …" at bounding box center [400, 279] width 177 height 196
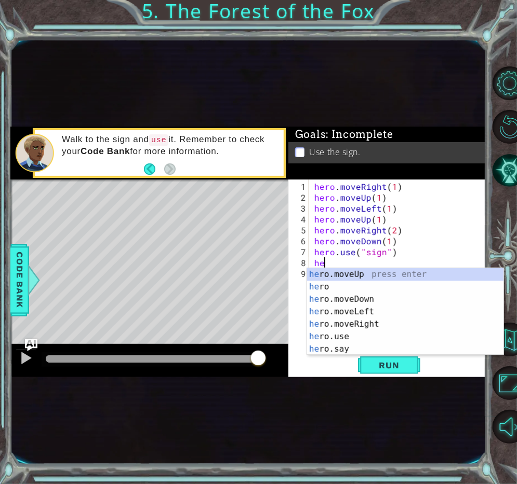
scroll to position [0, 1]
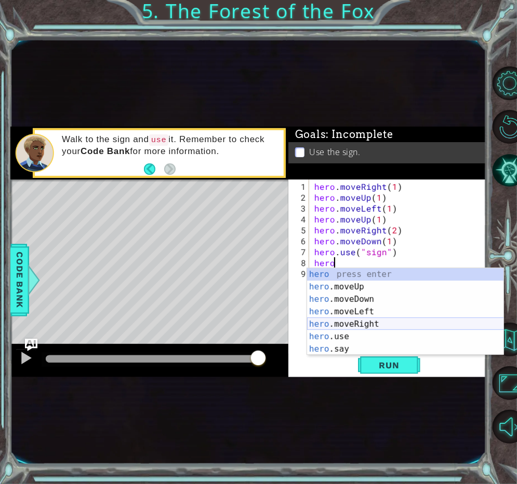
click at [332, 325] on div "hero press enter hero .moveUp press enter hero .moveDown press enter hero .move…" at bounding box center [405, 324] width 197 height 112
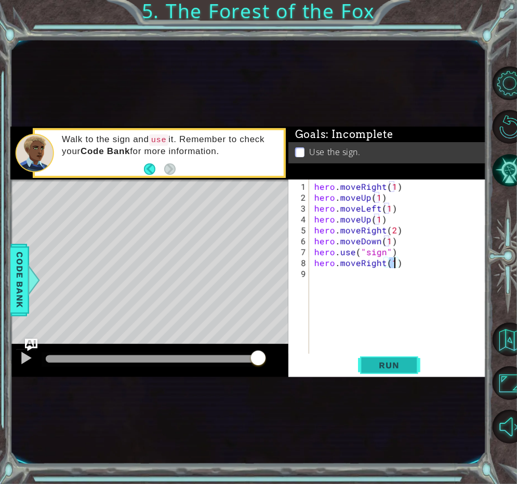
click at [383, 365] on span "Run" at bounding box center [388, 365] width 41 height 10
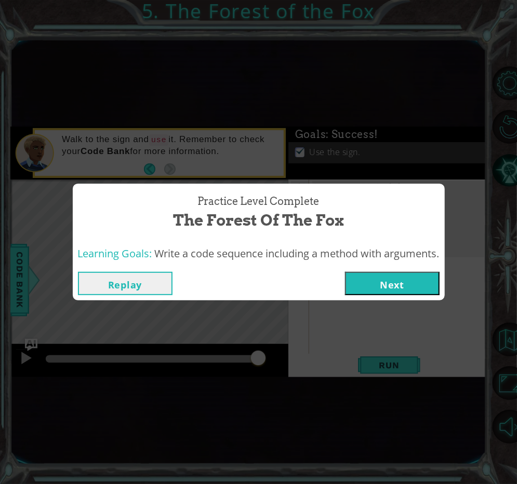
click at [147, 281] on button "Replay" at bounding box center [125, 283] width 95 height 23
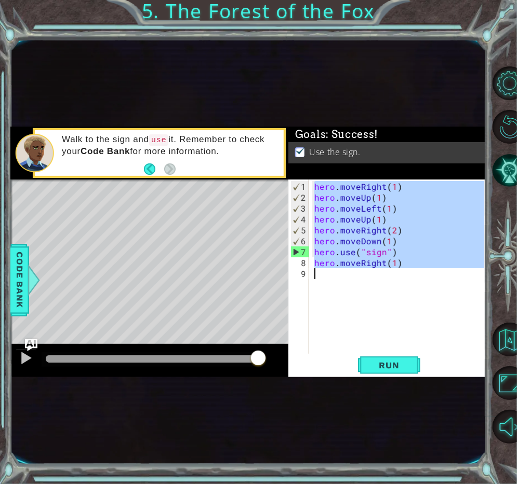
drag, startPoint x: 313, startPoint y: 186, endPoint x: 402, endPoint y: 268, distance: 121.6
click at [402, 268] on div "hero . moveRight ( 1 ) hero . moveUp ( 1 ) hero . moveLeft ( 1 ) hero . moveUp …" at bounding box center [400, 279] width 177 height 196
type textarea "hero.moveRight(1)"
